Goal: Task Accomplishment & Management: Complete application form

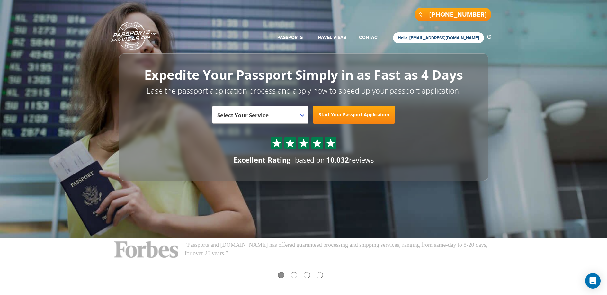
click at [442, 38] on link "Hello, [EMAIL_ADDRESS][DOMAIN_NAME]" at bounding box center [438, 37] width 81 height 5
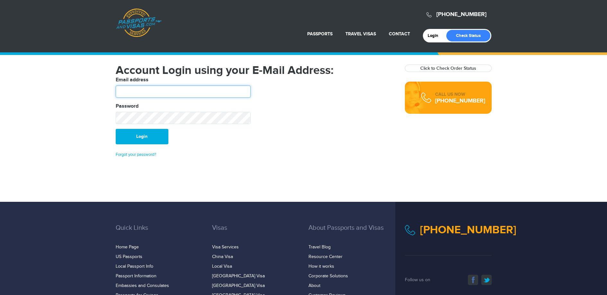
click at [166, 95] on input "text" at bounding box center [183, 91] width 135 height 12
click at [157, 93] on input "text" at bounding box center [183, 91] width 135 height 12
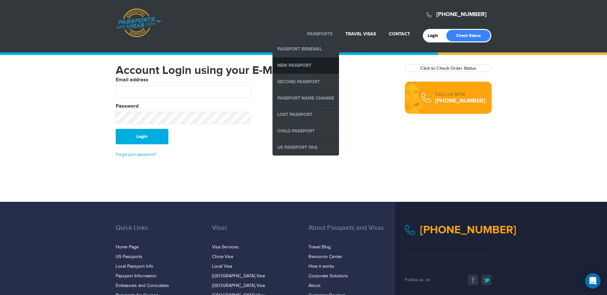
click at [297, 62] on link "New Passport" at bounding box center [305, 65] width 66 height 16
